Goal: Task Accomplishment & Management: Use online tool/utility

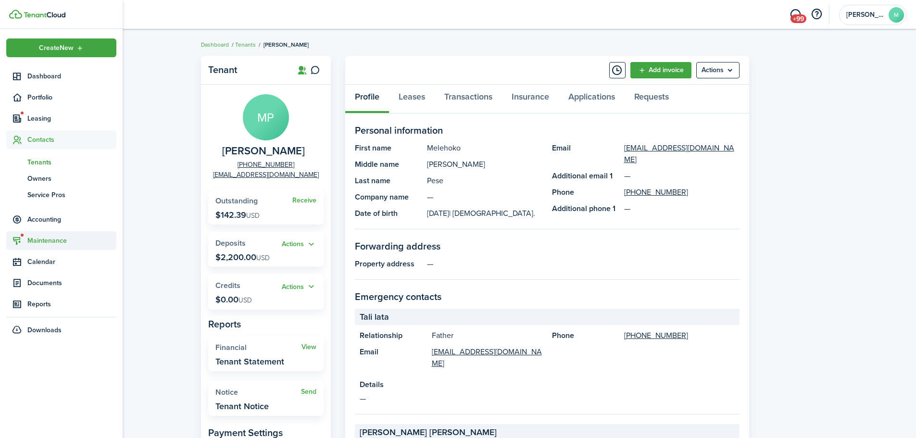
click at [33, 239] on span "Maintenance" at bounding box center [71, 241] width 89 height 10
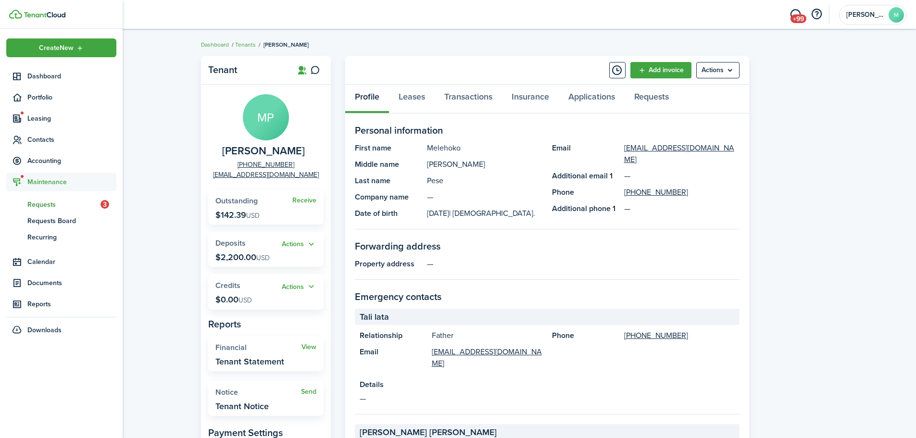
click at [65, 209] on span "Requests" at bounding box center [63, 205] width 73 height 10
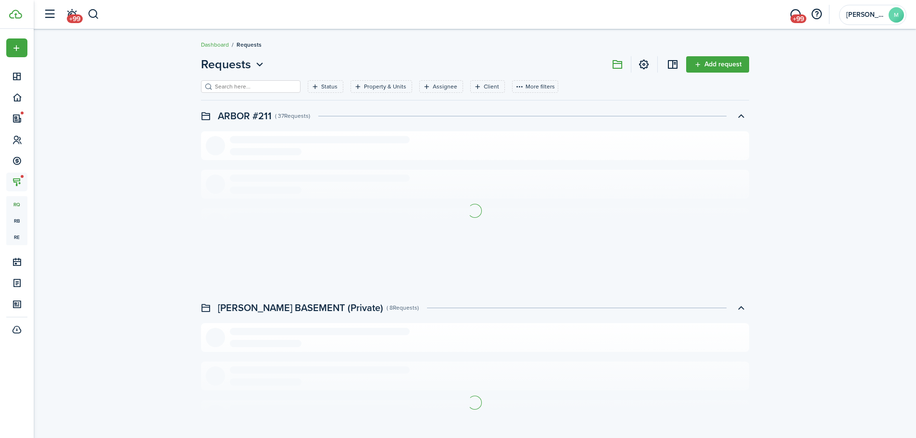
click at [297, 88] on div "Status Property & Units Assignee Client More filters Save filters Clear all" at bounding box center [475, 90] width 548 height 20
click at [322, 84] on filter-tag-label "Status" at bounding box center [329, 86] width 16 height 9
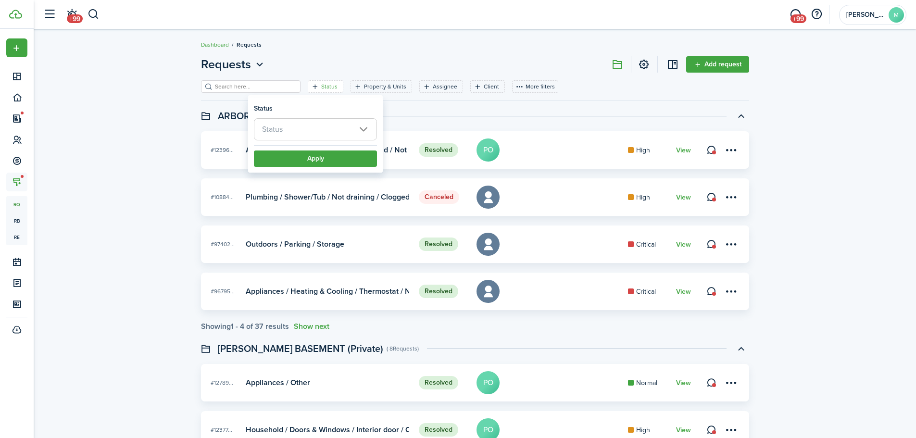
click at [332, 125] on span "Status" at bounding box center [315, 129] width 122 height 21
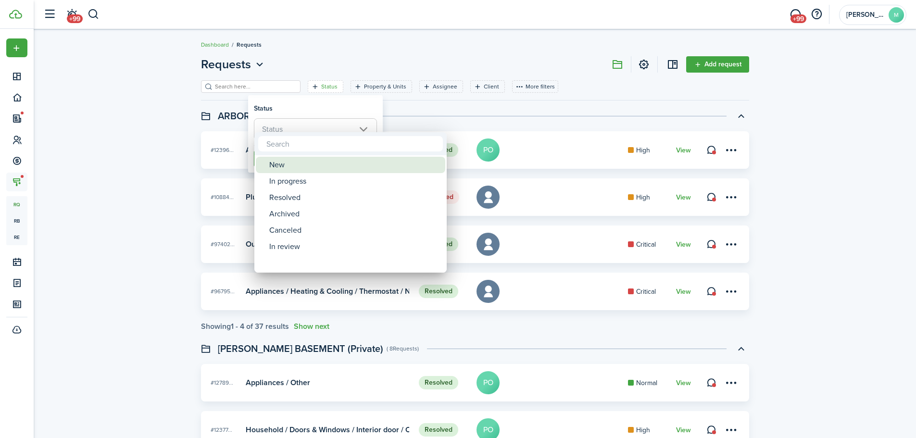
click at [331, 167] on div "New" at bounding box center [354, 165] width 170 height 16
type input "New"
click at [337, 107] on div at bounding box center [458, 219] width 1070 height 592
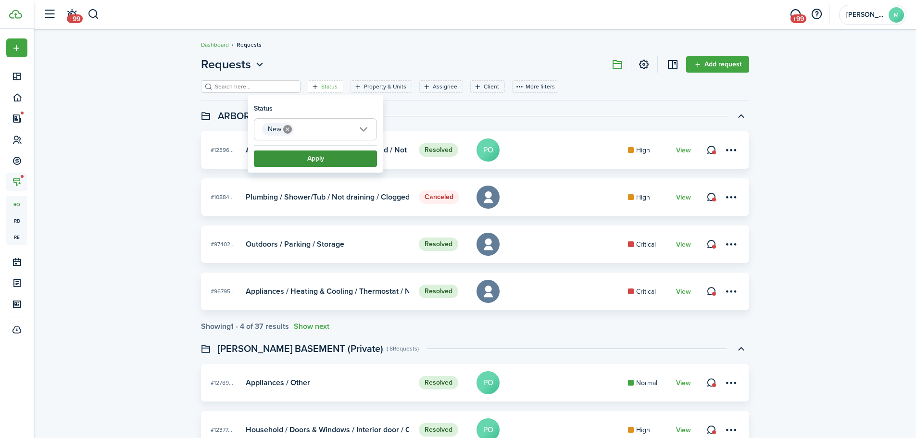
click at [333, 160] on button "Apply" at bounding box center [315, 158] width 123 height 16
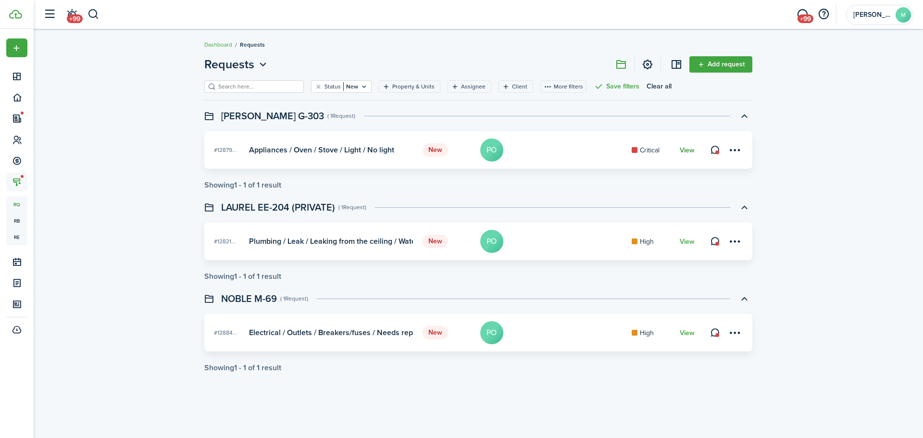
click at [683, 150] on link "View" at bounding box center [687, 151] width 15 height 8
click at [688, 239] on link "View" at bounding box center [687, 242] width 15 height 8
click at [694, 336] on link "View" at bounding box center [687, 333] width 15 height 8
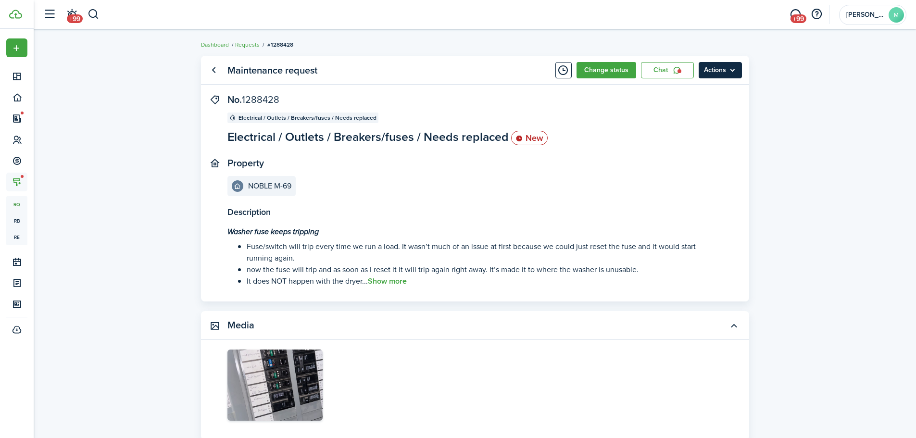
click at [736, 73] on menu-btn "Actions" at bounding box center [720, 70] width 43 height 16
click at [711, 127] on button "Print" at bounding box center [700, 125] width 84 height 16
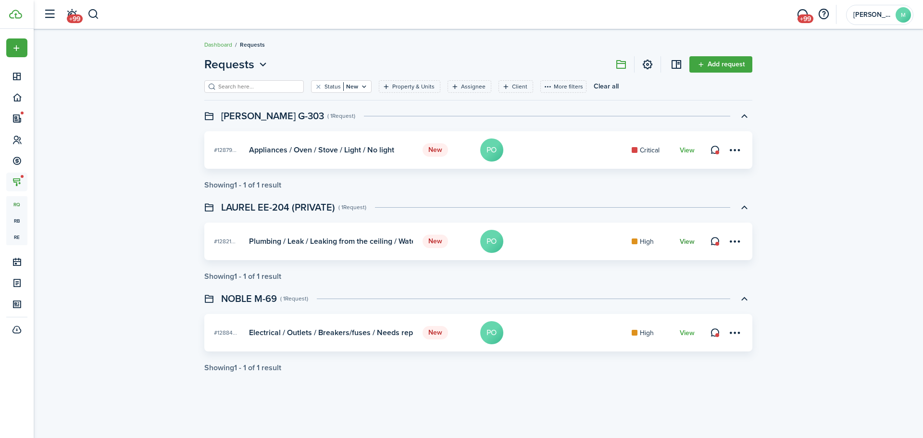
click at [688, 241] on link "View" at bounding box center [687, 242] width 15 height 8
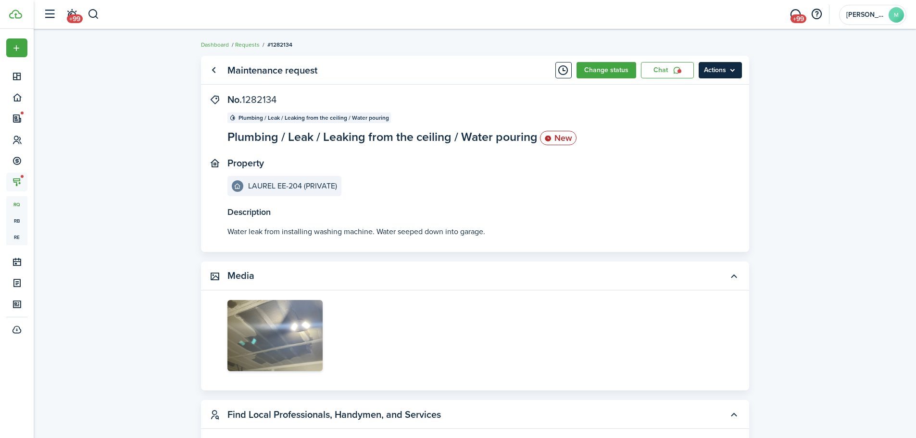
click at [733, 70] on menu-btn "Actions" at bounding box center [720, 70] width 43 height 16
click at [711, 125] on button "Print" at bounding box center [700, 125] width 84 height 16
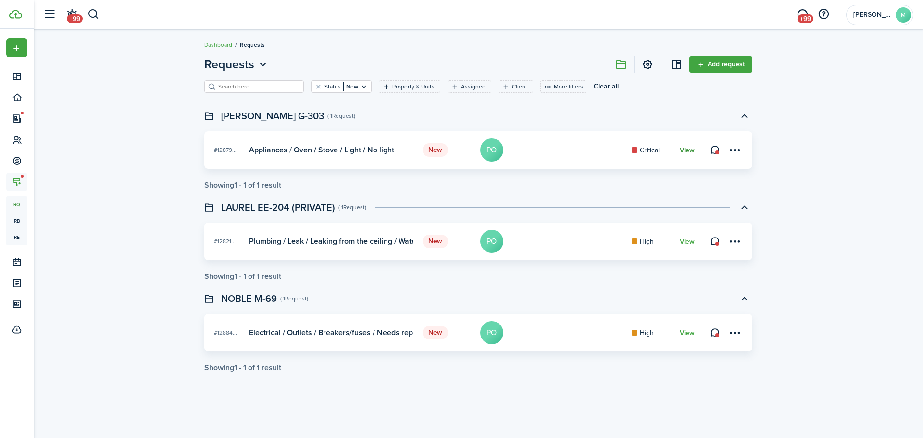
click at [693, 153] on link "View" at bounding box center [687, 151] width 15 height 8
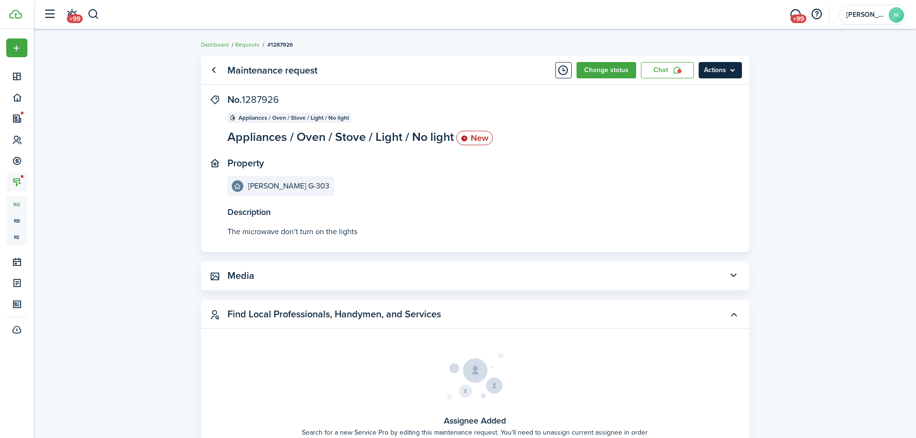
click at [714, 73] on menu-btn "Actions" at bounding box center [720, 70] width 43 height 16
click at [694, 128] on button "Print" at bounding box center [700, 125] width 84 height 16
